Goal: Communication & Community: Answer question/provide support

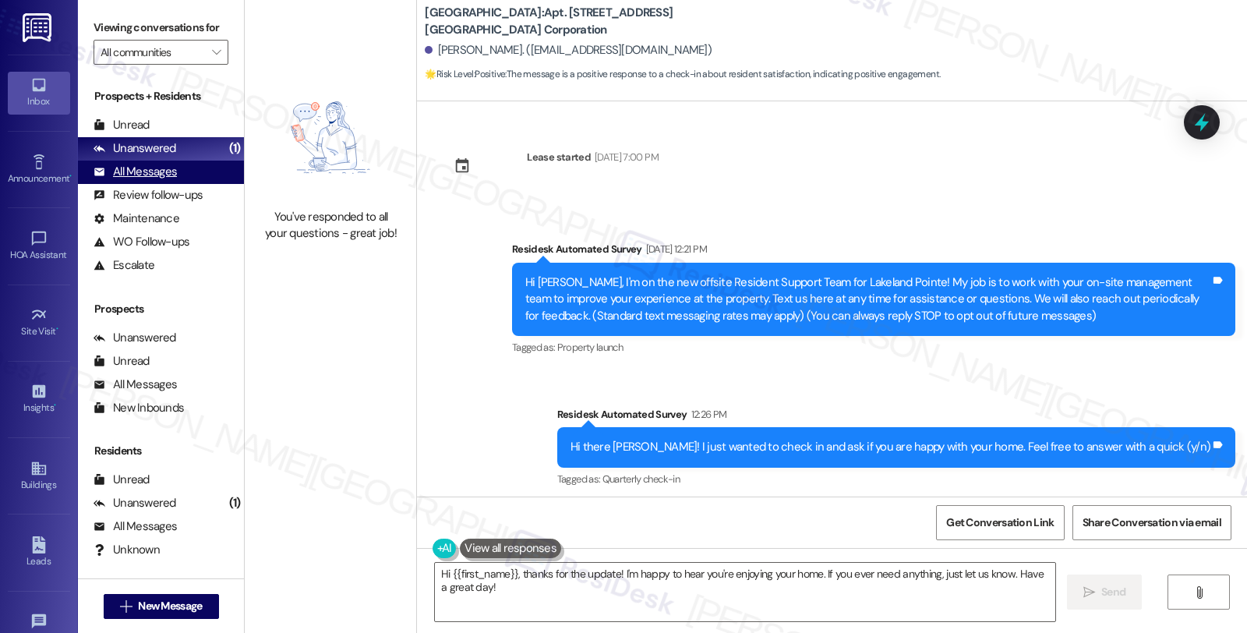
scroll to position [318, 0]
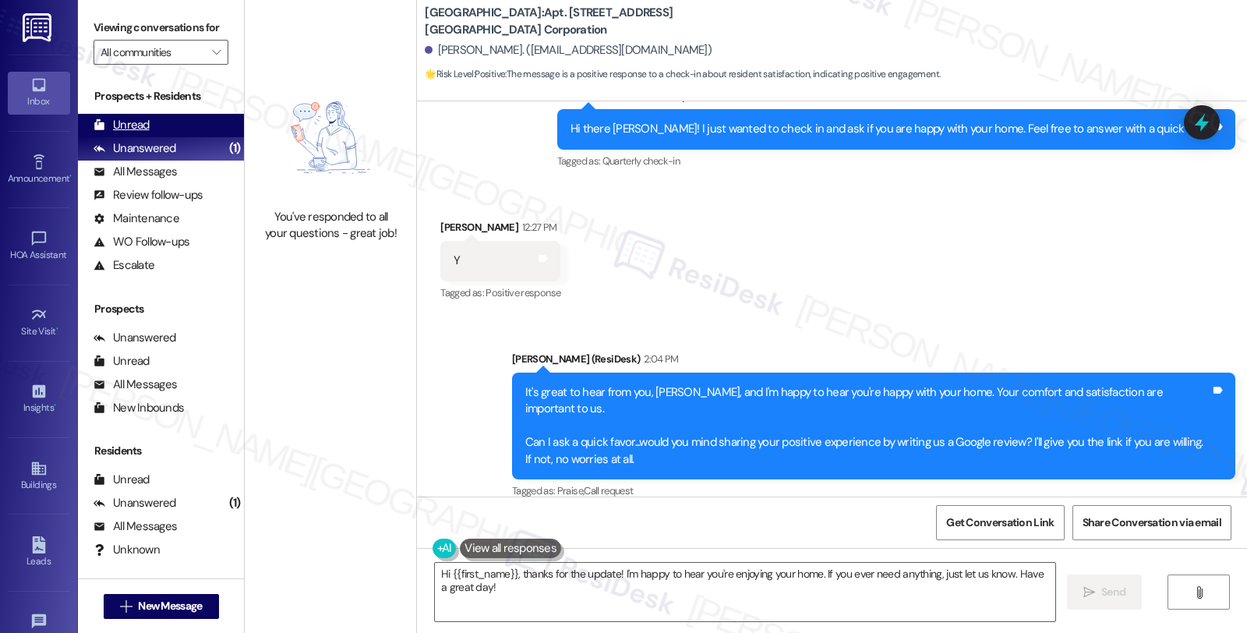
click at [141, 137] on div "Unread (0)" at bounding box center [161, 125] width 166 height 23
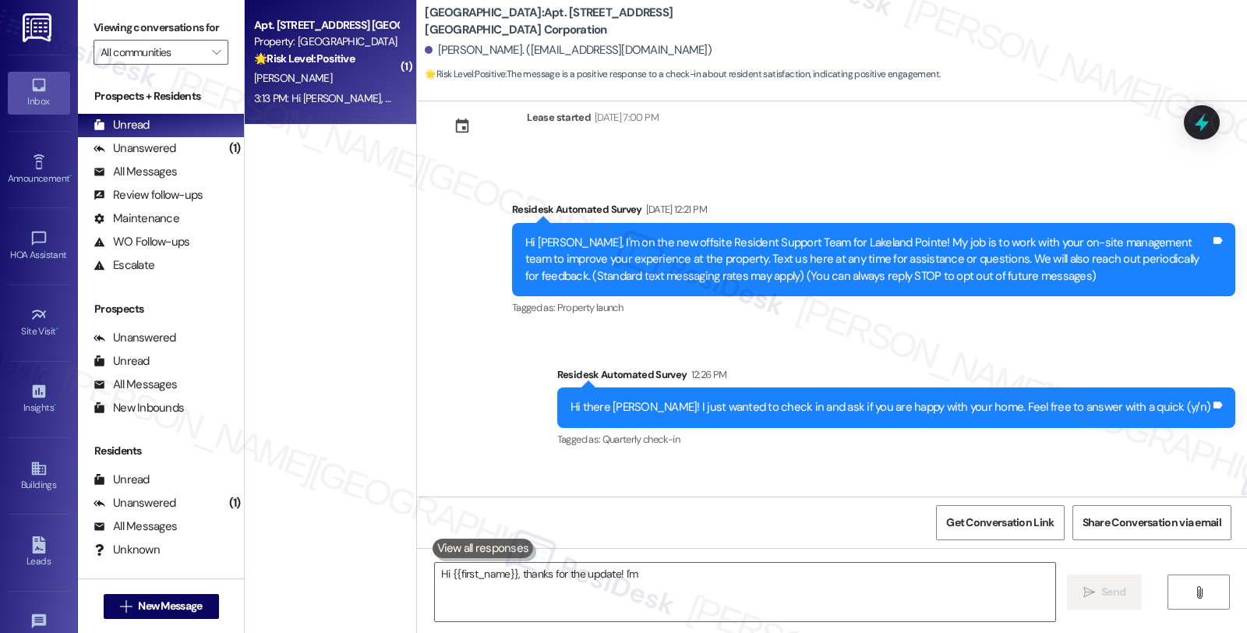
scroll to position [136, 0]
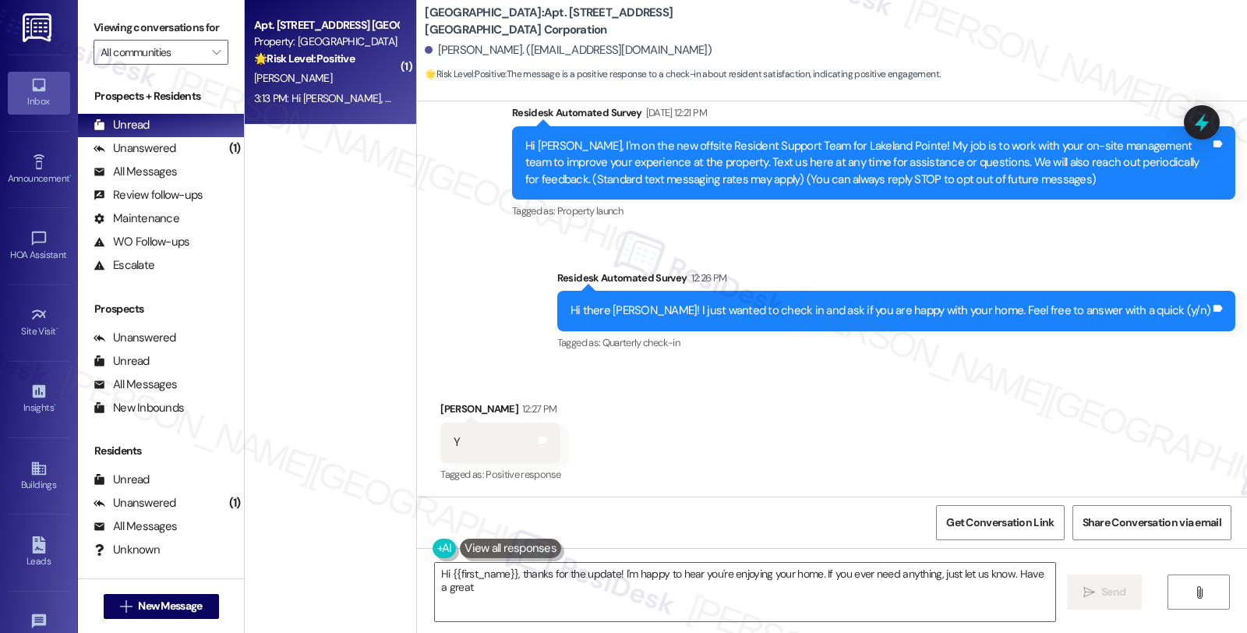
type textarea "Hi {{first_name}}, thanks for the update! I'm happy to hear you're enjoying you…"
click at [354, 65] on div "🌟 Risk Level: Positive The initial message is a positive engagement check-in. T…" at bounding box center [326, 59] width 144 height 16
type textarea "Hi {{first_name}}, thanks for the update! I'm happy to hear you're enjoying you…"
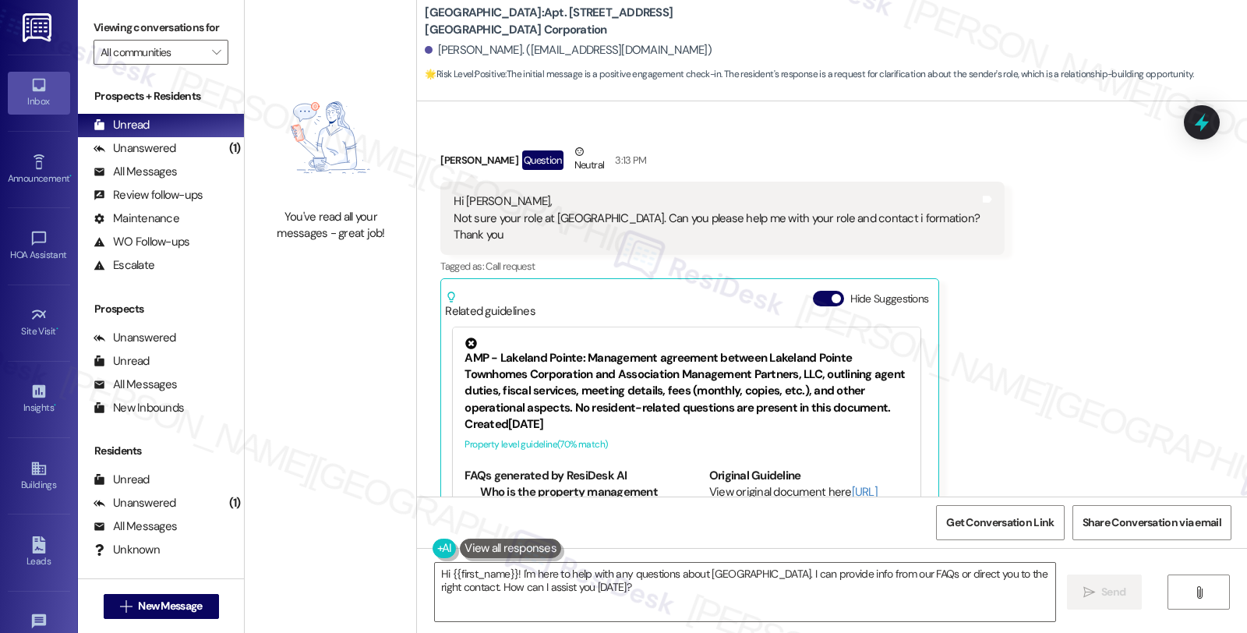
scroll to position [487, 0]
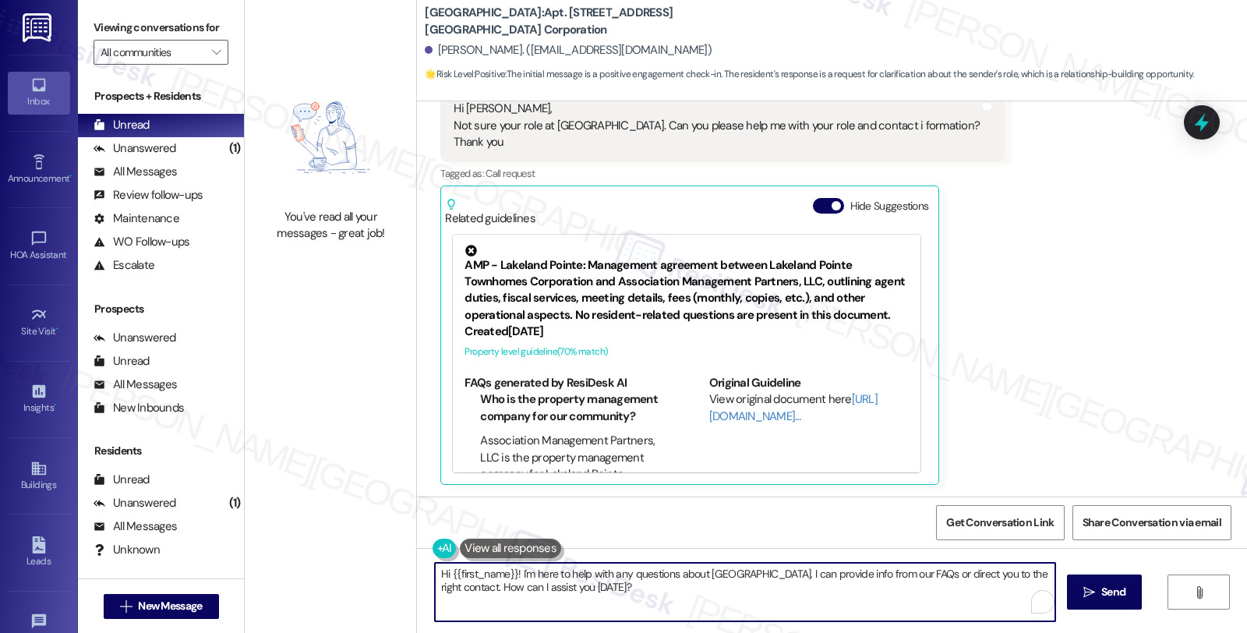
drag, startPoint x: 469, startPoint y: 586, endPoint x: 593, endPoint y: 589, distance: 124.0
click at [593, 589] on textarea "Hi {{first_name}}! I'm here to help with any questions about [GEOGRAPHIC_DATA].…" at bounding box center [745, 592] width 621 height 58
click at [508, 572] on textarea "Hi {{first_name}}! I'm here to help with any questions about [GEOGRAPHIC_DATA].…" at bounding box center [743, 592] width 621 height 58
paste textarea "part of {{property}}'s Resident Support Offsite Team, working closely with the …"
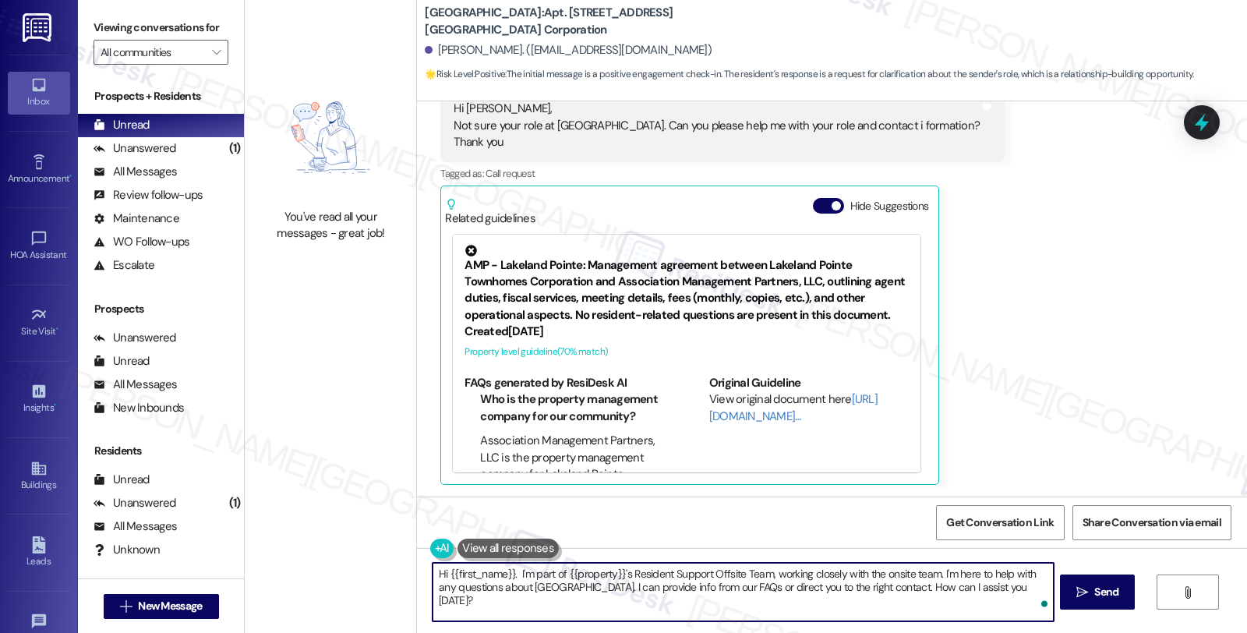
click at [993, 572] on textarea "Hi {{first_name}}. I'm part of {{property}}'s Resident Support Offsite Team, wo…" at bounding box center [743, 592] width 621 height 58
click at [593, 586] on textarea "Hi {{first_name}}. I'm part of {{property}}'s Resident Support Offsite Team, wo…" at bounding box center [743, 592] width 621 height 58
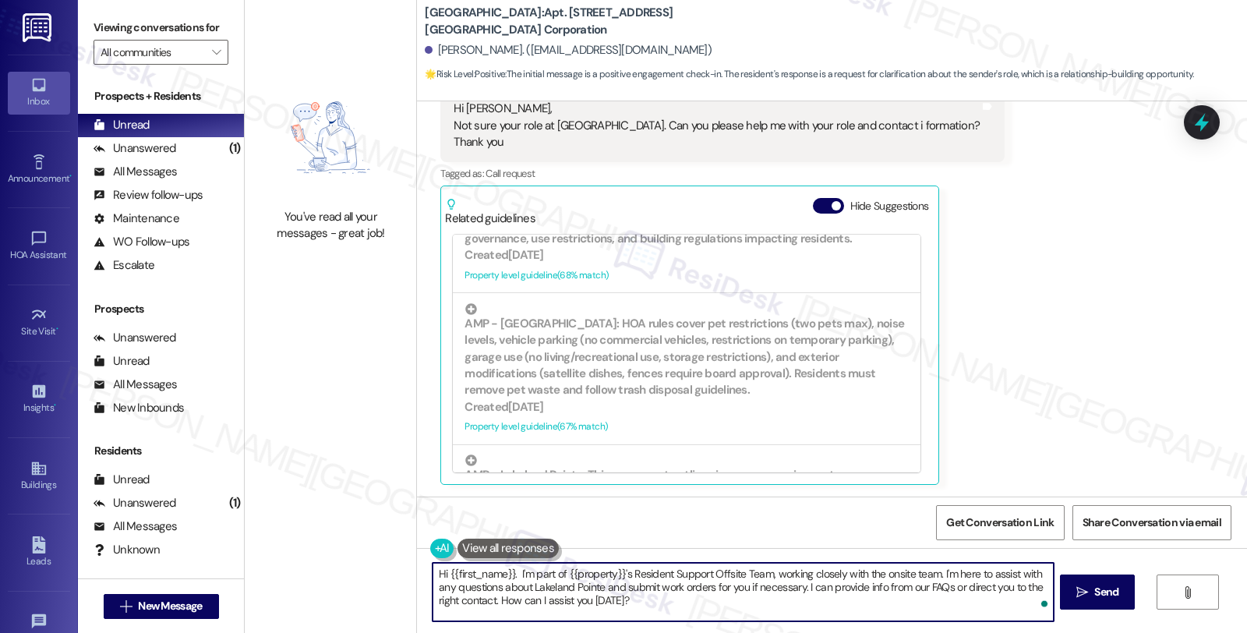
scroll to position [990, 0]
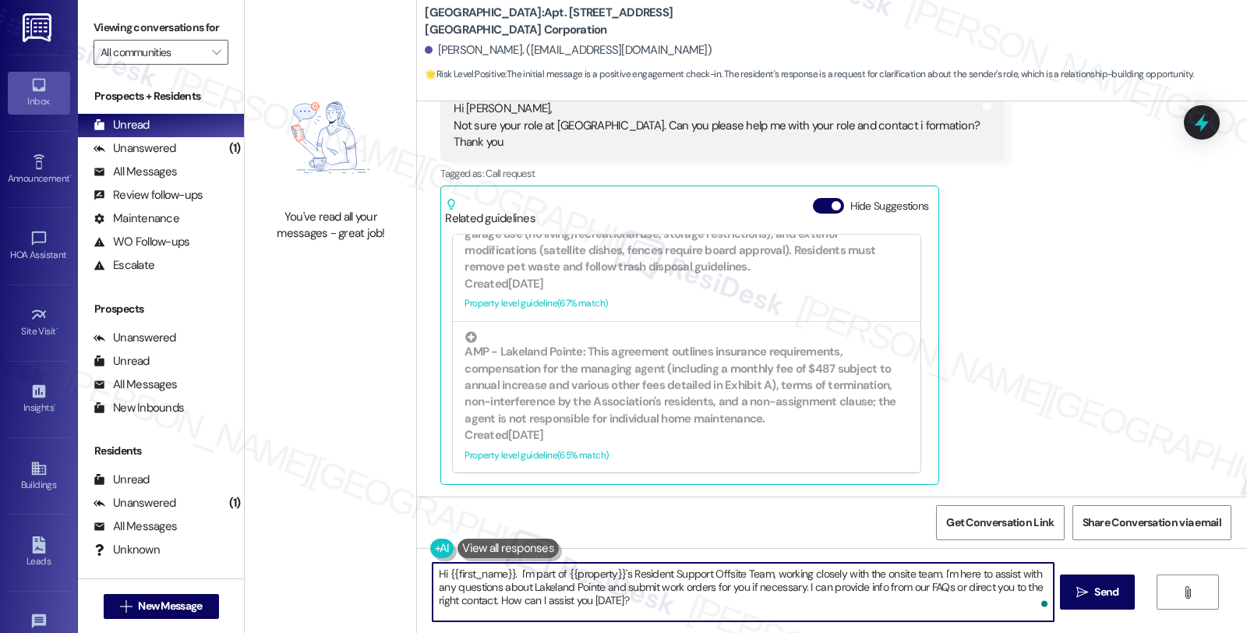
drag, startPoint x: 490, startPoint y: 600, endPoint x: 716, endPoint y: 632, distance: 228.2
click at [716, 632] on div "Hi {{first_name}}. I'm part of {{property}}'s Resident Support Offsite Team, wo…" at bounding box center [832, 606] width 830 height 117
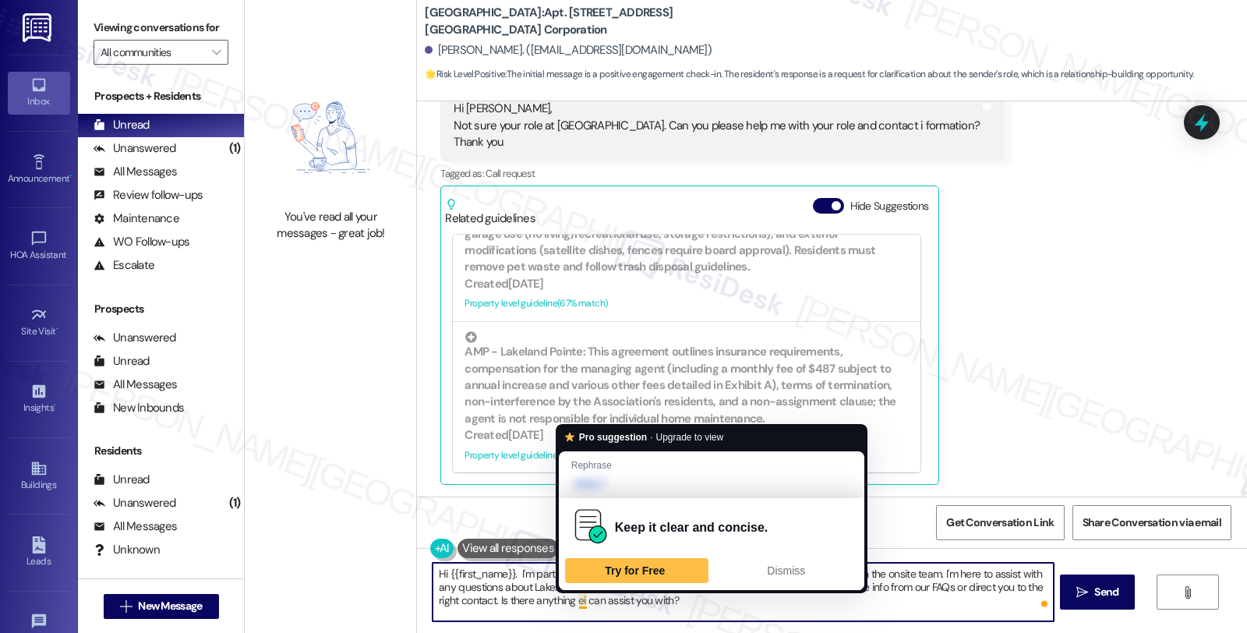
click at [573, 595] on textarea "Hi {{first_name}}. I'm part of {{property}}'s Resident Support Offsite Team, wo…" at bounding box center [743, 592] width 621 height 58
click at [569, 603] on textarea "Hi {{first_name}}. I'm part of {{property}}'s Resident Support Offsite Team, wo…" at bounding box center [743, 592] width 621 height 58
type textarea "Hi {{first_name}}. I'm part of {{property}}'s Resident Support Offsite Team, wo…"
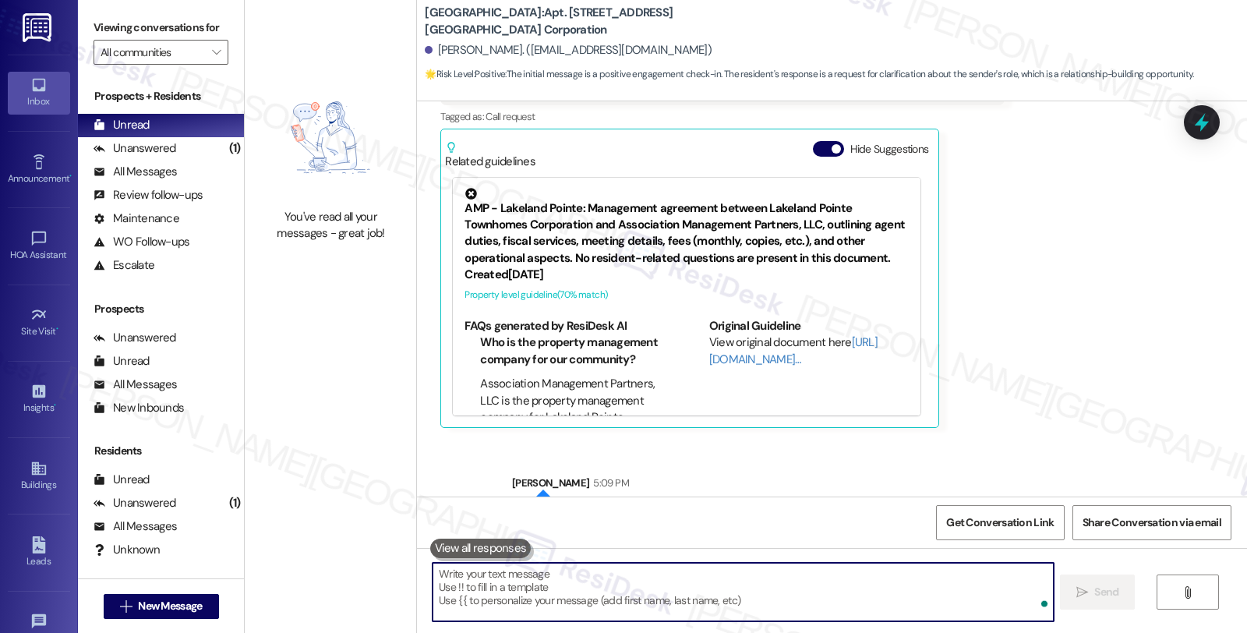
scroll to position [628, 0]
